Goal: Navigation & Orientation: Find specific page/section

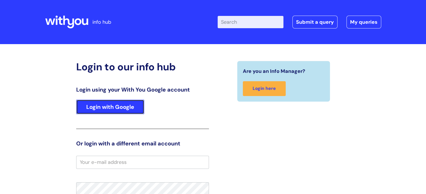
click at [113, 109] on link "Login with Google" at bounding box center [110, 107] width 68 height 15
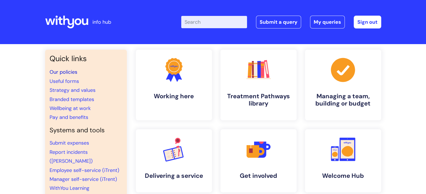
click at [69, 70] on link "Our policies" at bounding box center [64, 72] width 28 height 7
click at [64, 71] on link "Our policies" at bounding box center [64, 72] width 28 height 7
